Goal: Consume media (video, audio): Watch videos, listen to music or podcasts

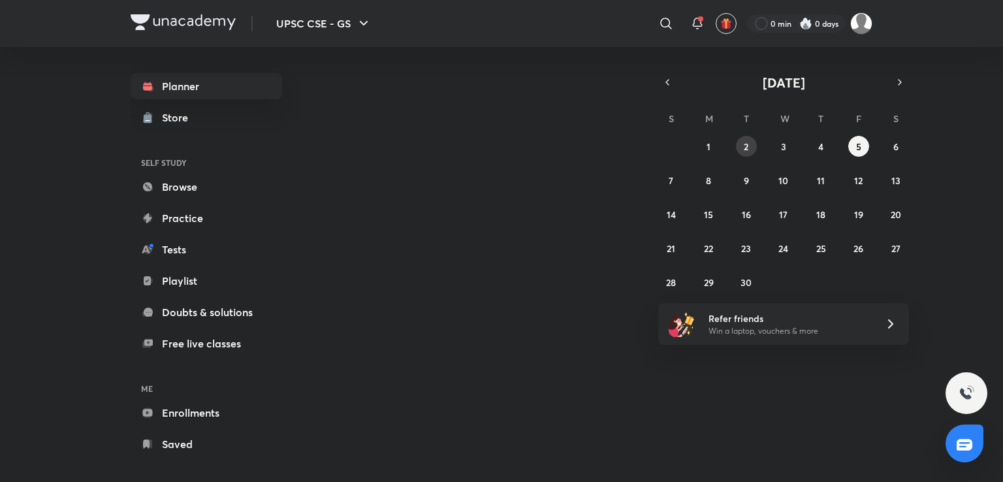
click at [750, 143] on button "2" at bounding box center [746, 146] width 21 height 21
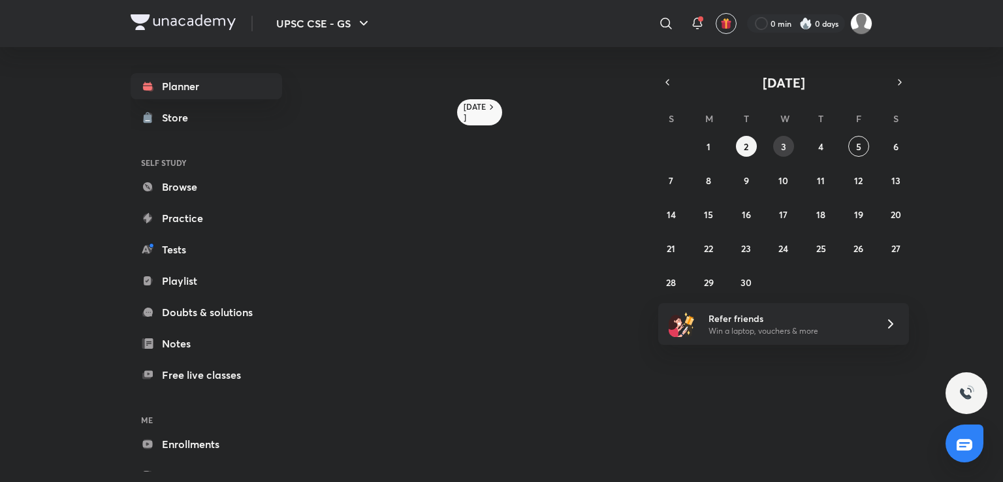
click at [785, 146] on abbr "3" at bounding box center [783, 146] width 5 height 12
click at [750, 142] on button "2" at bounding box center [746, 146] width 21 height 21
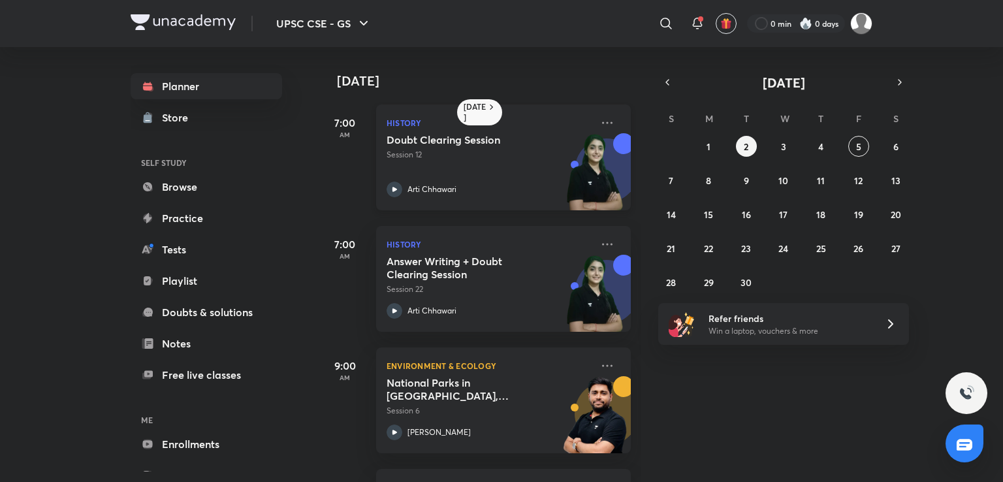
click at [390, 192] on icon at bounding box center [395, 190] width 16 height 16
click at [444, 134] on h5 "Doubt Clearing Session" at bounding box center [468, 139] width 163 height 13
